Goal: Browse casually: Explore the website without a specific task or goal

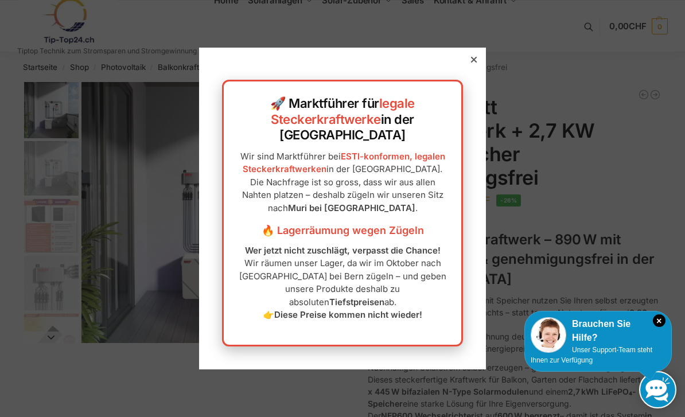
click at [475, 65] on div at bounding box center [473, 59] width 10 height 10
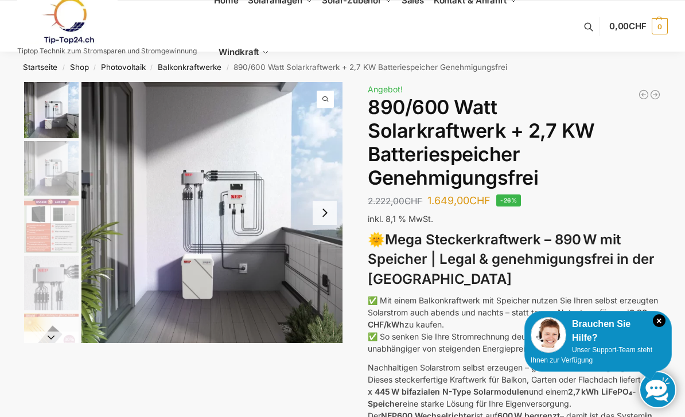
click at [661, 319] on icon "×" at bounding box center [659, 320] width 13 height 13
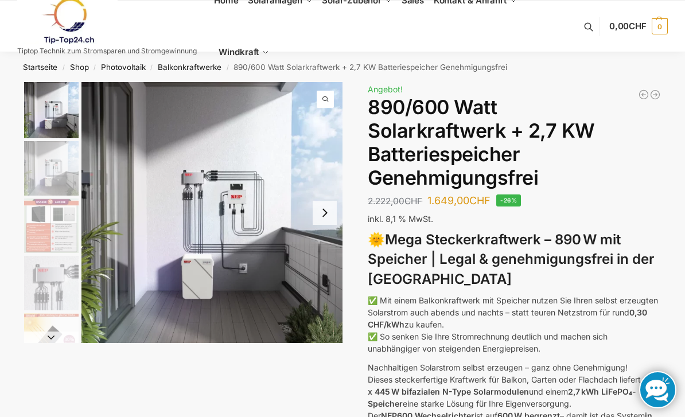
click at [330, 220] on button "Next slide" at bounding box center [325, 213] width 24 height 24
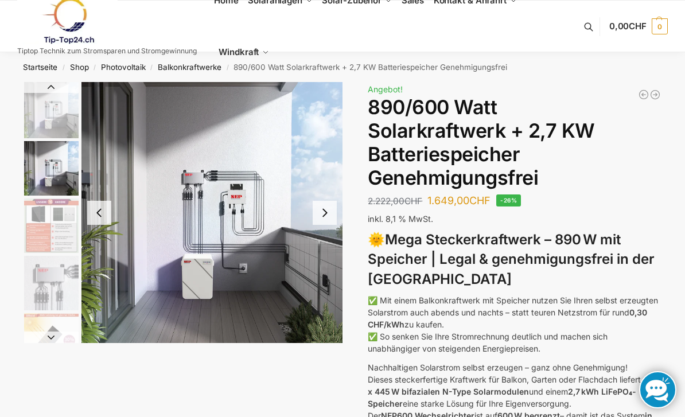
click at [326, 206] on button "Next slide" at bounding box center [325, 213] width 24 height 24
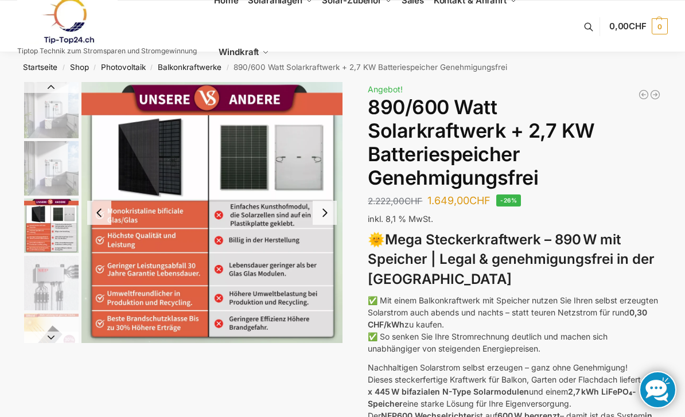
click at [323, 208] on button "Next slide" at bounding box center [325, 213] width 24 height 24
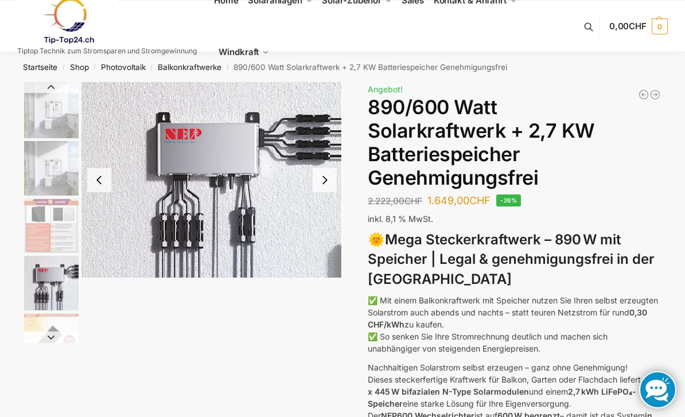
click at [321, 181] on button "Next slide" at bounding box center [325, 180] width 24 height 24
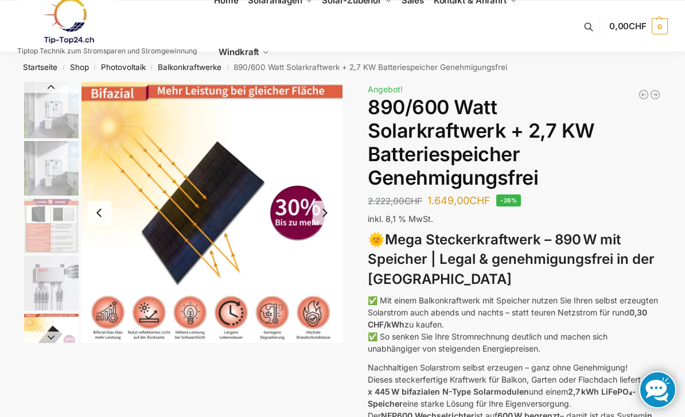
click at [325, 215] on button "Next slide" at bounding box center [325, 213] width 24 height 24
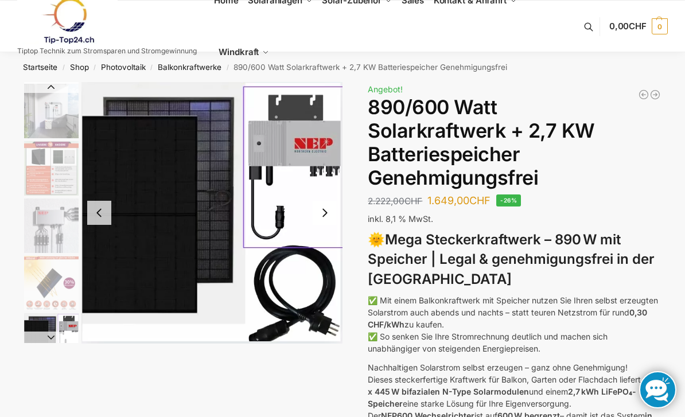
click at [327, 208] on button "Next slide" at bounding box center [325, 213] width 24 height 24
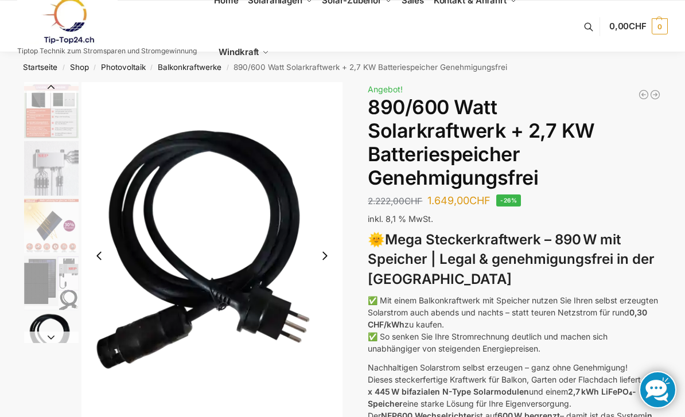
click at [317, 256] on button "Next slide" at bounding box center [325, 256] width 24 height 24
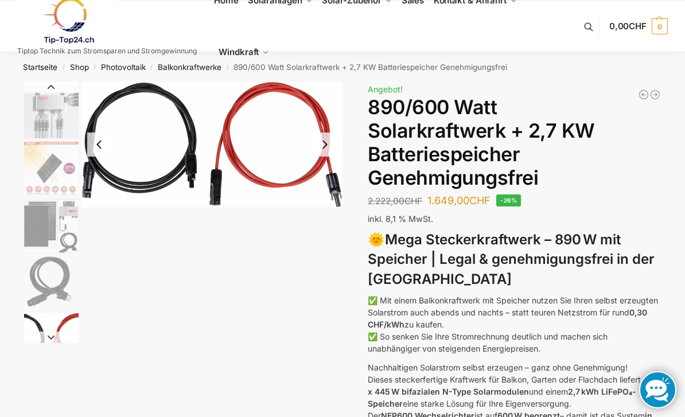
click at [326, 150] on button "Next slide" at bounding box center [325, 144] width 24 height 24
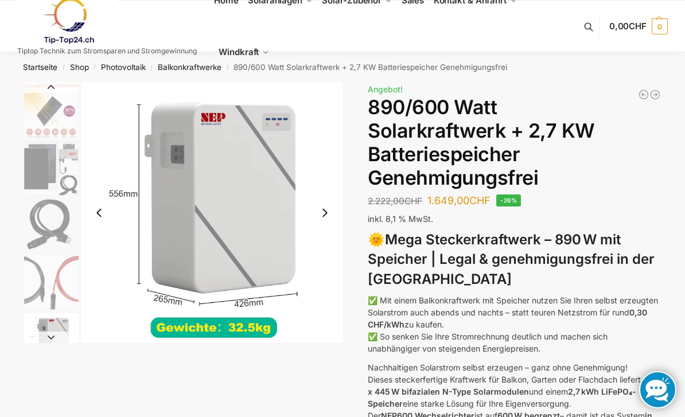
click at [326, 206] on button "Next slide" at bounding box center [325, 213] width 24 height 24
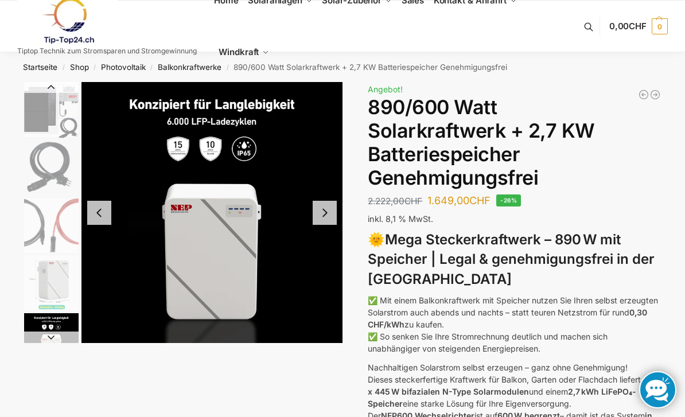
click at [327, 208] on button "Next slide" at bounding box center [325, 213] width 24 height 24
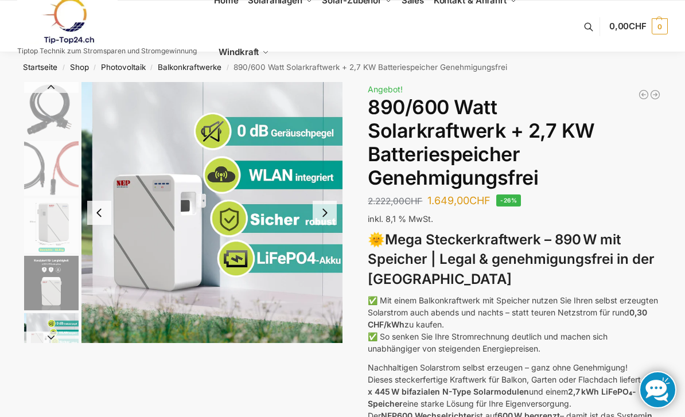
click at [323, 209] on button "Next slide" at bounding box center [325, 213] width 24 height 24
